Goal: Task Accomplishment & Management: Manage account settings

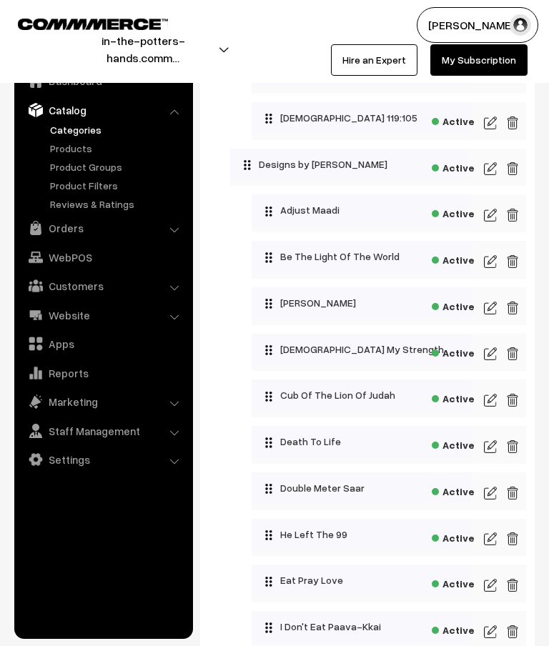
scroll to position [272, 0]
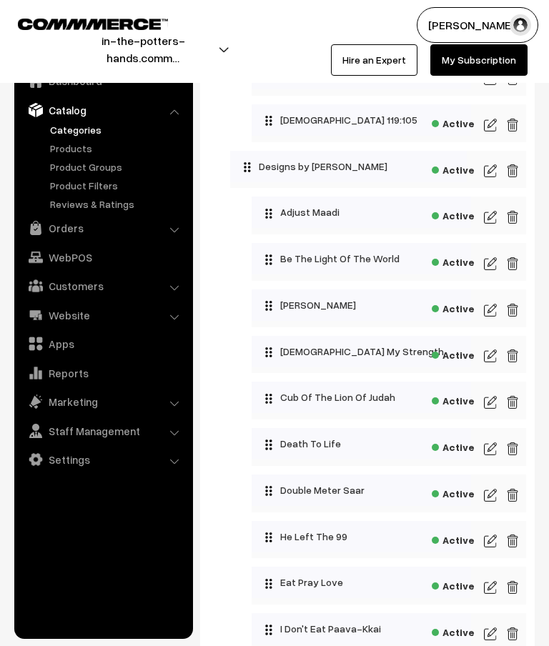
click at [492, 265] on img at bounding box center [490, 263] width 13 height 17
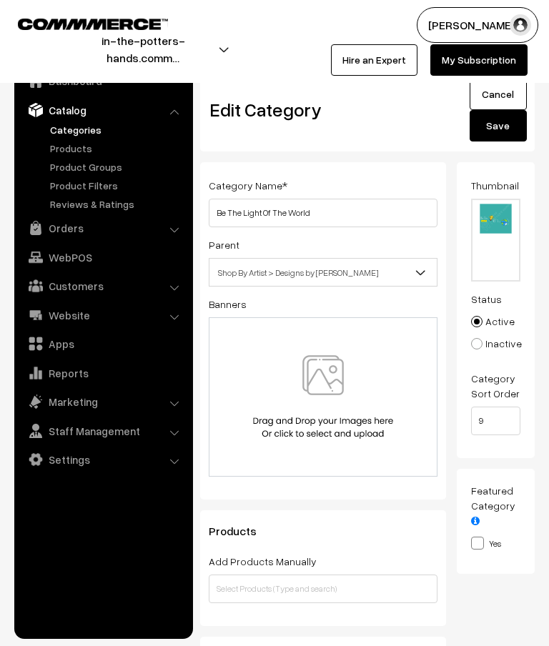
click at [473, 337] on input "Inactive" at bounding box center [468, 333] width 9 height 9
radio input "true"
click at [506, 129] on button "Save" at bounding box center [498, 125] width 57 height 31
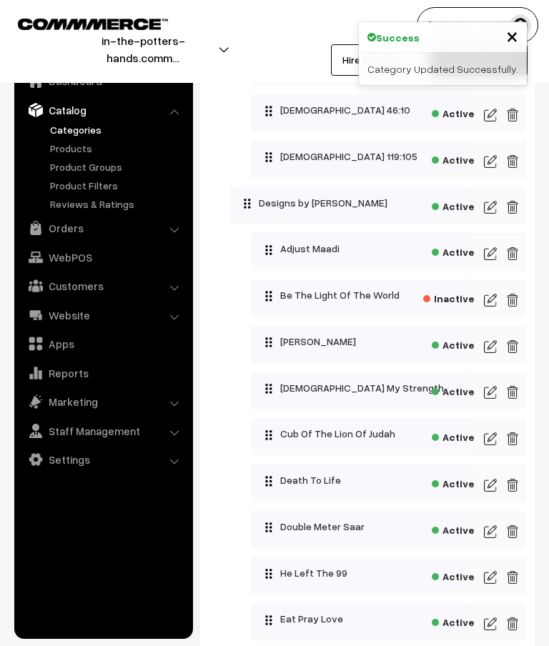
scroll to position [230, 0]
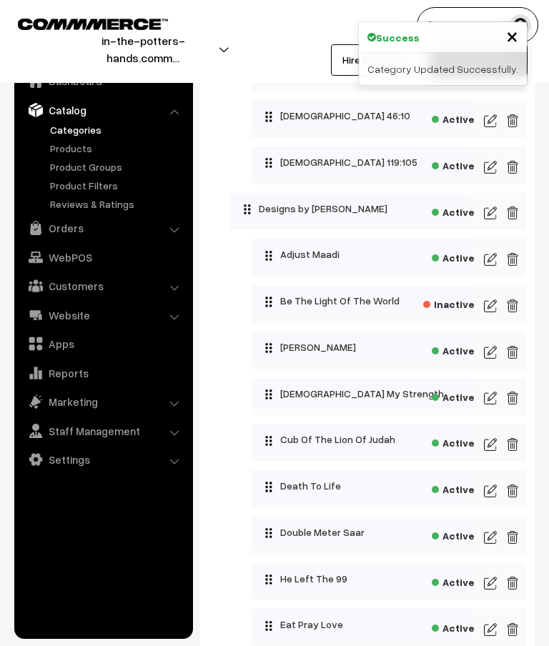
click at [488, 260] on img at bounding box center [490, 259] width 13 height 17
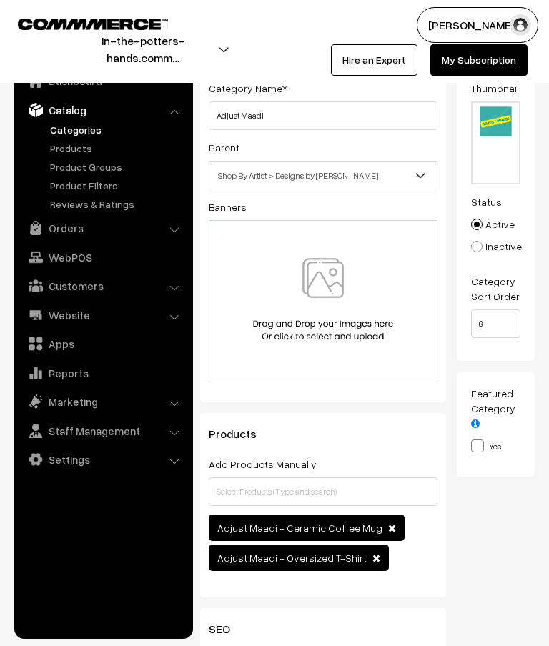
scroll to position [97, 0]
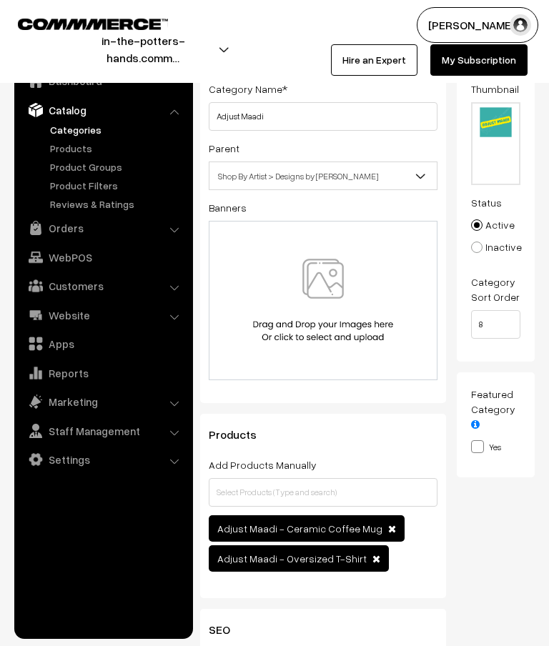
click at [487, 250] on label "Inactive" at bounding box center [496, 247] width 51 height 15
click at [473, 242] on input "Inactive" at bounding box center [468, 236] width 9 height 9
radio input "true"
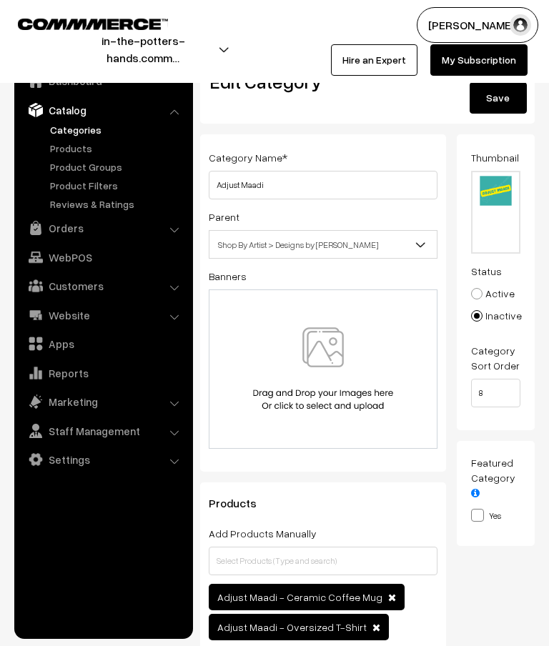
scroll to position [26, 0]
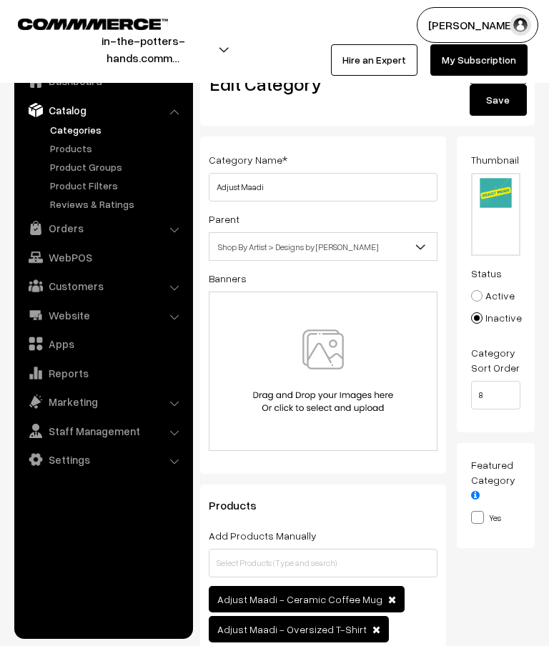
click at [493, 104] on button "Save" at bounding box center [498, 99] width 57 height 31
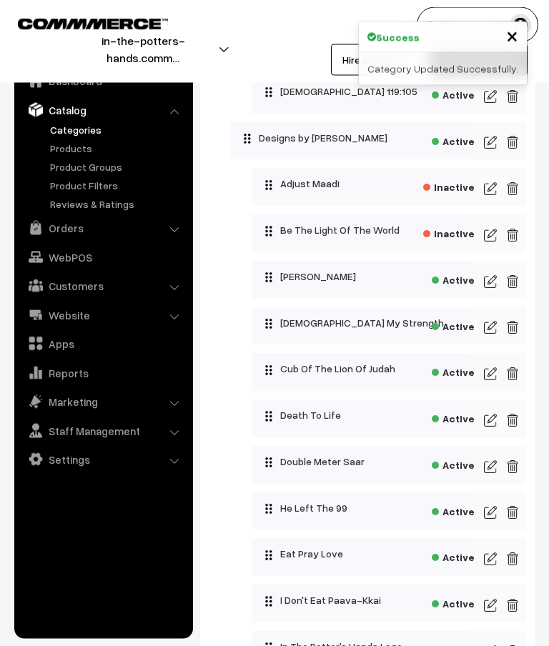
scroll to position [301, 0]
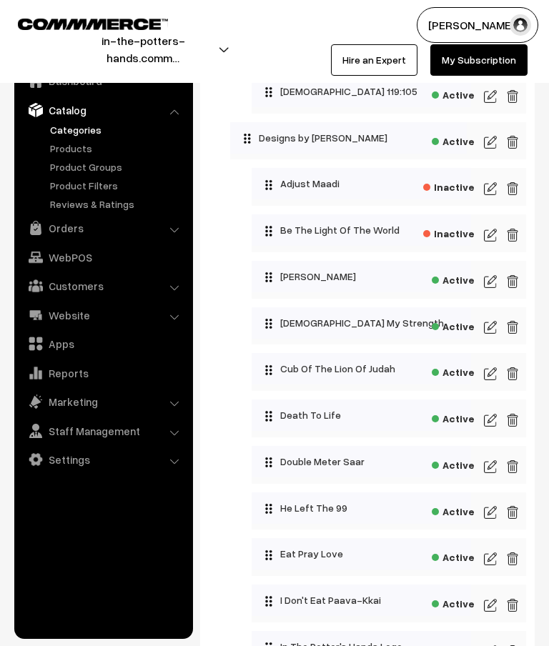
click at [491, 330] on img at bounding box center [490, 327] width 13 height 17
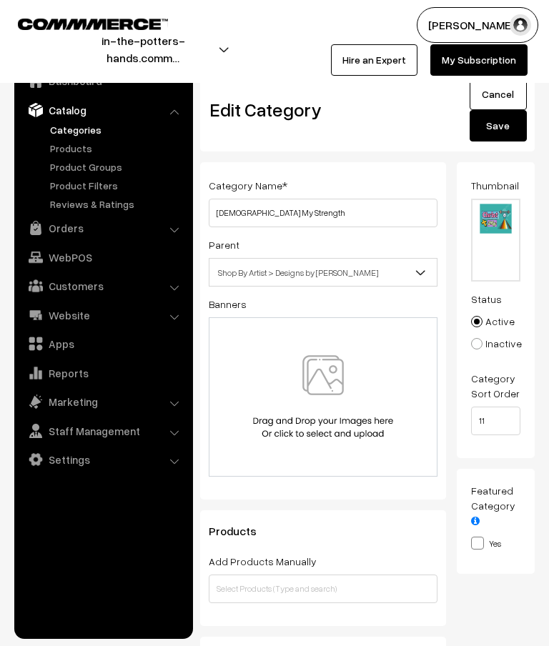
click at [503, 342] on label "Inactive" at bounding box center [496, 343] width 51 height 15
click at [473, 338] on input "Inactive" at bounding box center [468, 333] width 9 height 9
radio input "true"
click at [507, 132] on button "Save" at bounding box center [498, 125] width 57 height 31
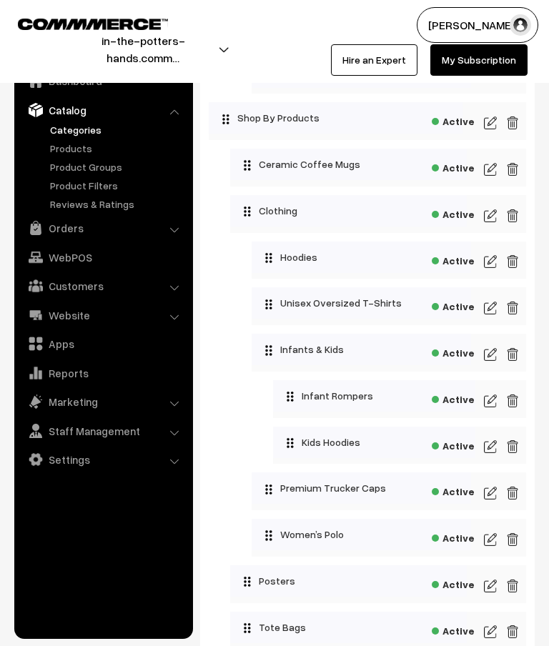
scroll to position [1289, 0]
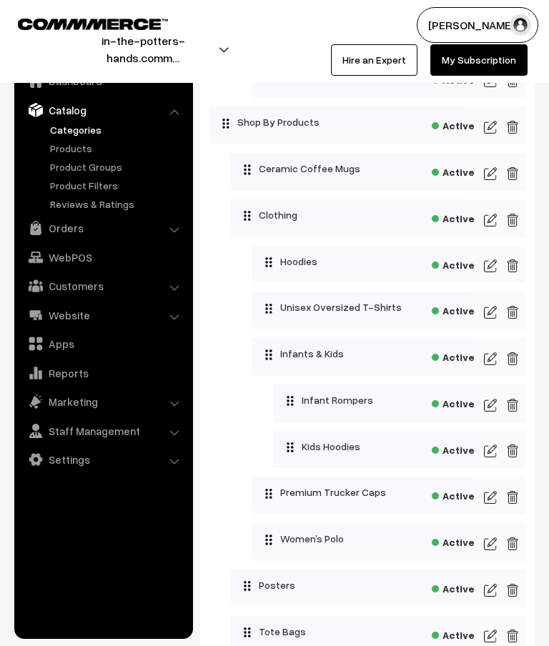
click at [79, 144] on link "Products" at bounding box center [117, 148] width 142 height 15
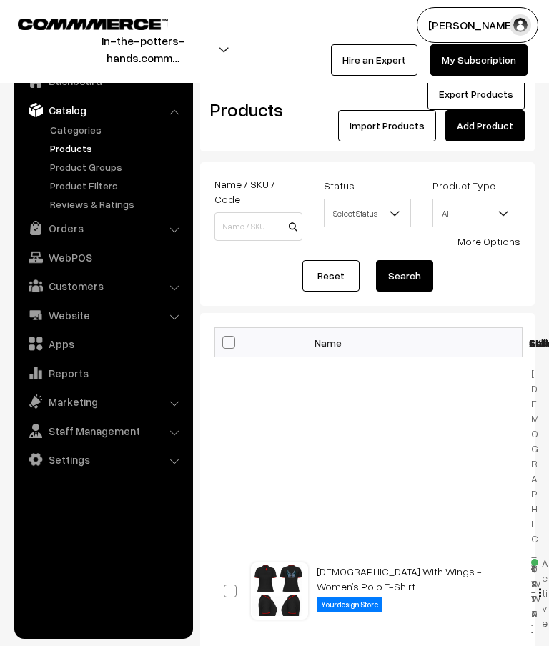
click at [121, 165] on link "Product Groups" at bounding box center [117, 166] width 142 height 15
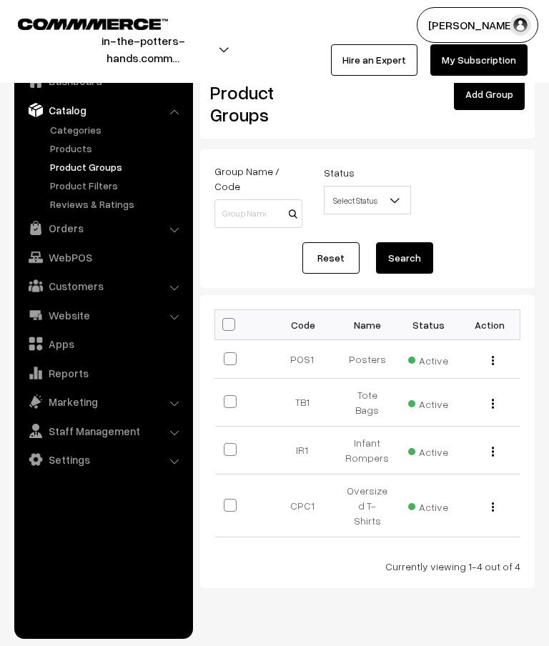
click at [375, 482] on td "Oversized T-Shirts" at bounding box center [367, 505] width 61 height 63
click at [495, 501] on button "button" at bounding box center [493, 506] width 4 height 11
click at [393, 511] on link "Edit" at bounding box center [429, 526] width 122 height 31
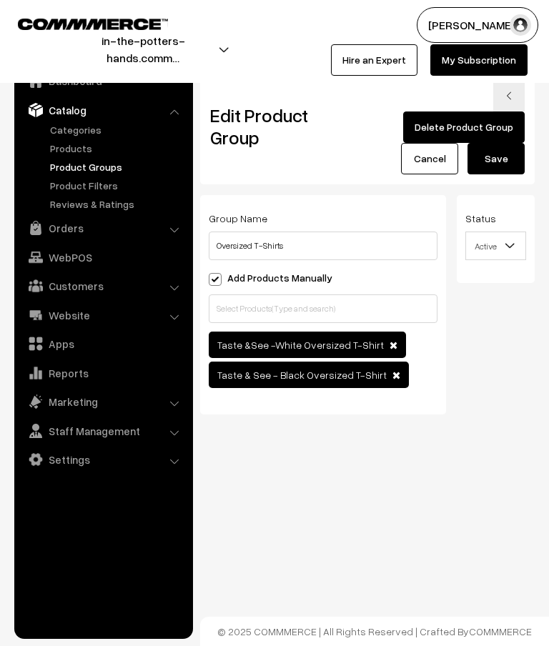
click at [436, 159] on link "Cancel" at bounding box center [429, 158] width 57 height 31
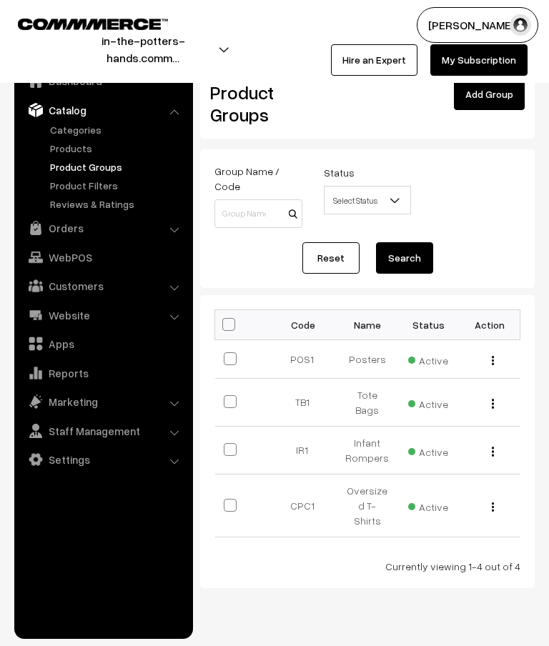
click at [120, 551] on ul "Dashboard Catalog" at bounding box center [103, 348] width 179 height 582
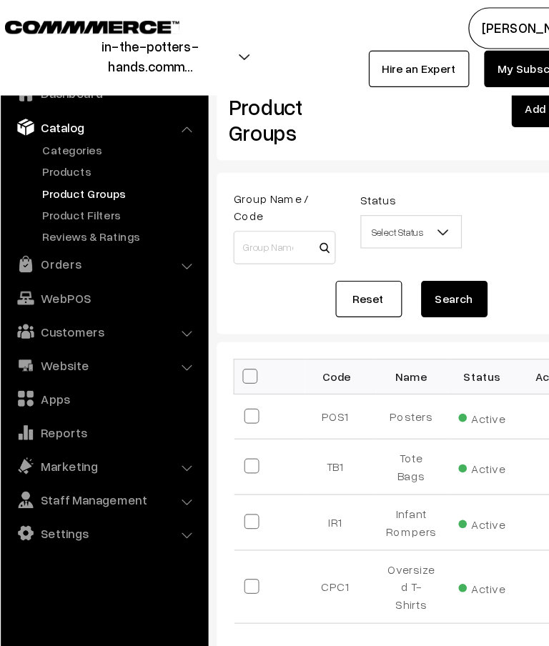
click at [74, 122] on link "Categories" at bounding box center [117, 129] width 142 height 15
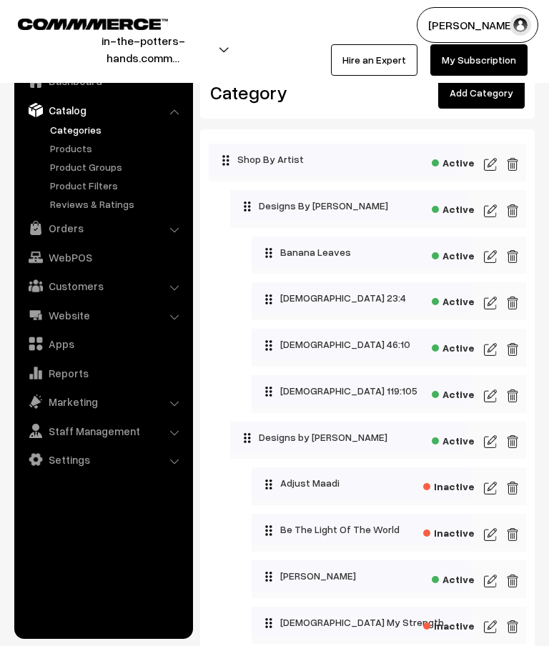
scroll to position [29, 0]
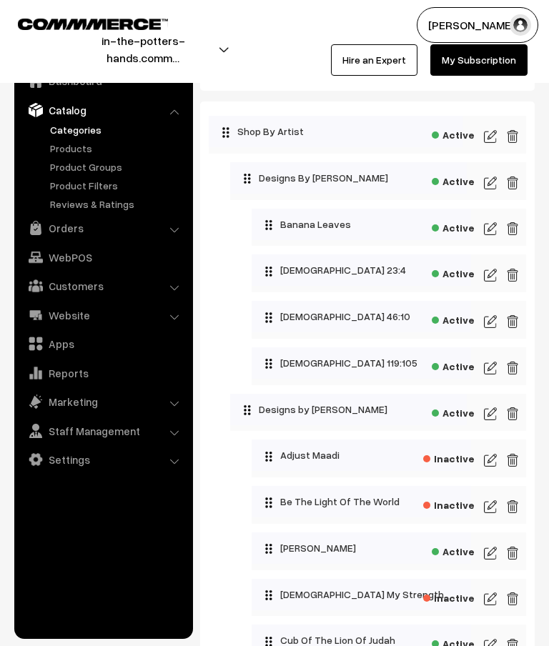
click at [81, 89] on link "Dashboard" at bounding box center [103, 81] width 170 height 26
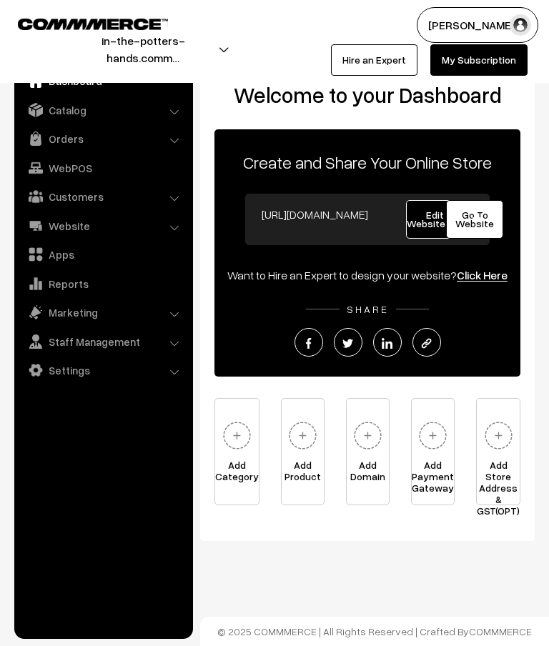
click at [430, 224] on span "Edit Website" at bounding box center [435, 219] width 56 height 21
